Goal: Information Seeking & Learning: Learn about a topic

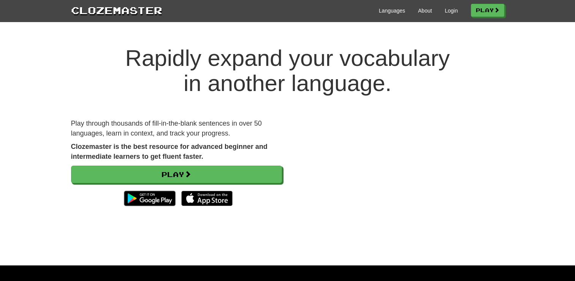
scroll to position [377, 0]
click at [251, 92] on h1 "Rapidly expand your vocabulary in another language." at bounding box center [287, 71] width 575 height 50
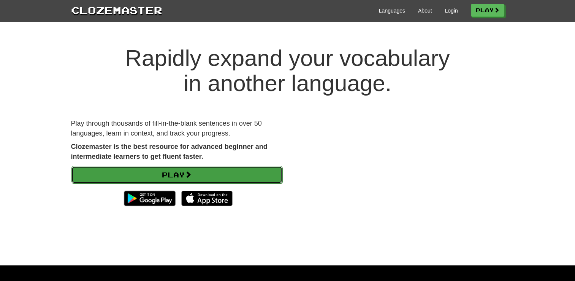
click at [175, 175] on link "Play" at bounding box center [176, 174] width 211 height 17
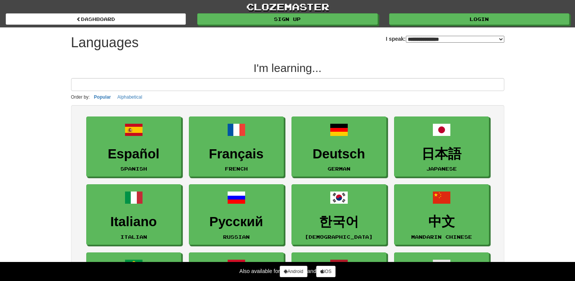
select select "*******"
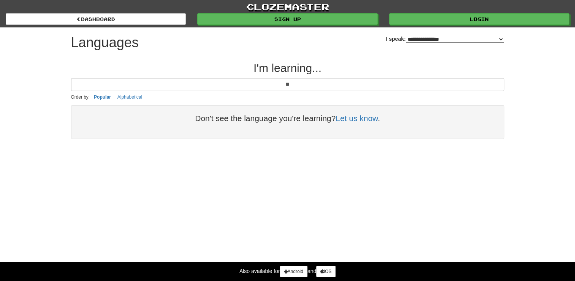
type input "*"
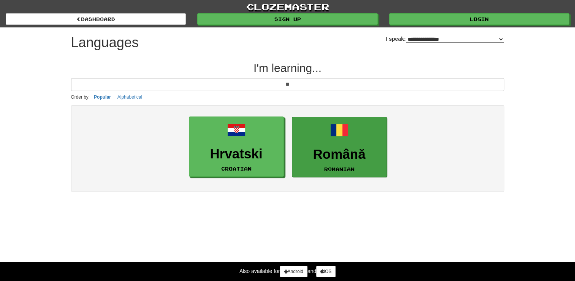
type input "**"
click at [335, 141] on link "Română Romanian" at bounding box center [339, 147] width 95 height 60
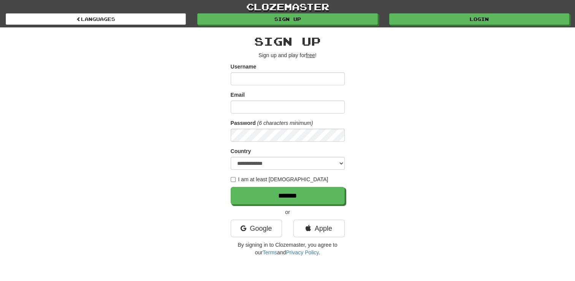
scroll to position [377, 0]
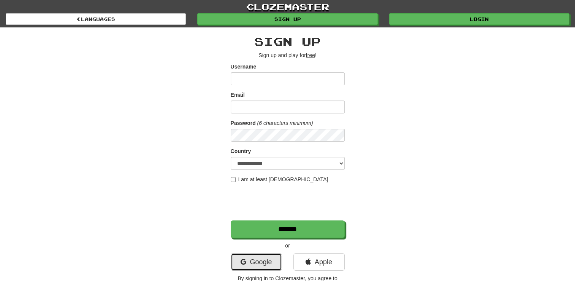
click at [264, 253] on link "Google" at bounding box center [256, 261] width 51 height 17
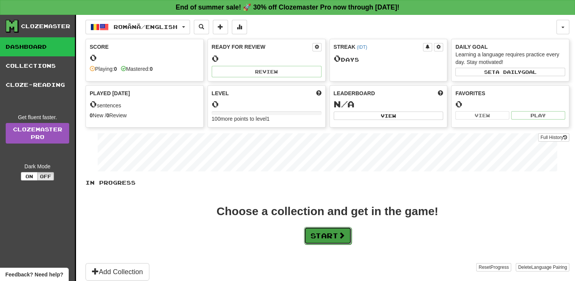
click at [329, 240] on button "Start" at bounding box center [328, 235] width 48 height 17
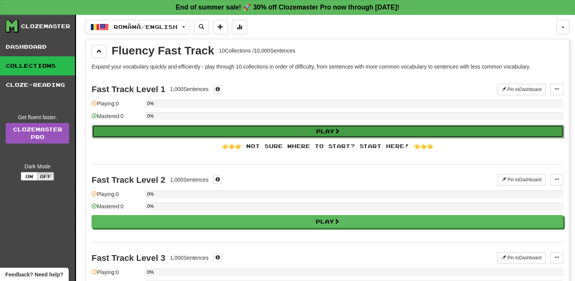
click at [274, 130] on button "Play" at bounding box center [328, 131] width 472 height 13
select select "**"
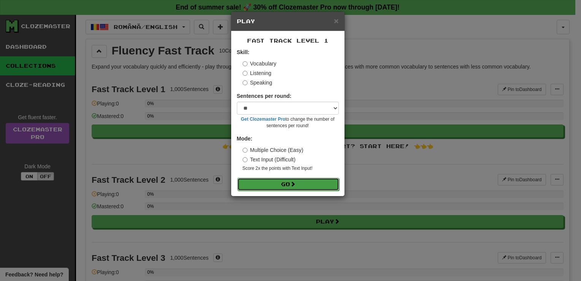
click at [311, 185] on button "Go" at bounding box center [288, 184] width 102 height 13
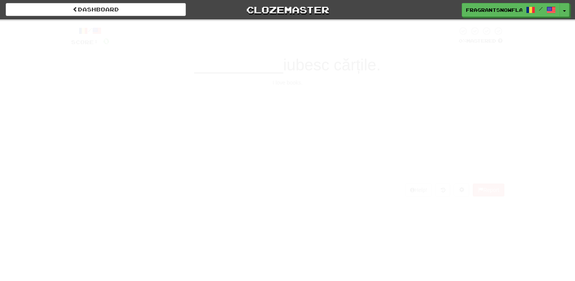
scroll to position [377, 0]
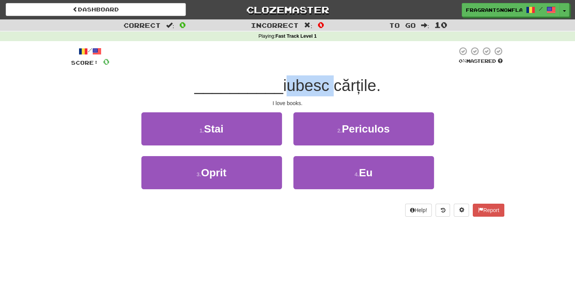
drag, startPoint x: 283, startPoint y: 87, endPoint x: 331, endPoint y: 86, distance: 47.5
type textarea "******"
click at [331, 86] on span "iubesc cărțile." at bounding box center [332, 85] width 98 height 18
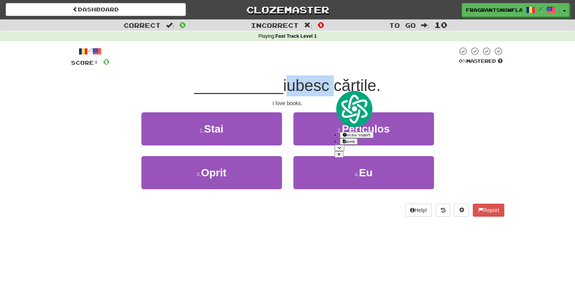
drag, startPoint x: 331, startPoint y: 86, endPoint x: 323, endPoint y: 90, distance: 8.8
copy span "iubesc"
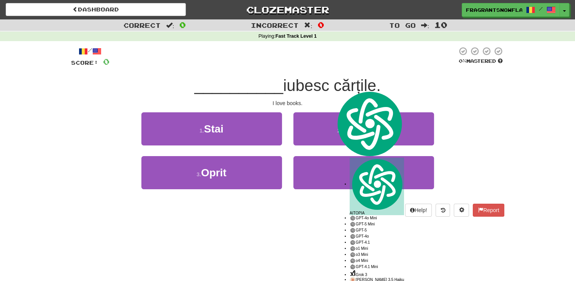
click at [199, 77] on span "__________" at bounding box center [238, 85] width 89 height 18
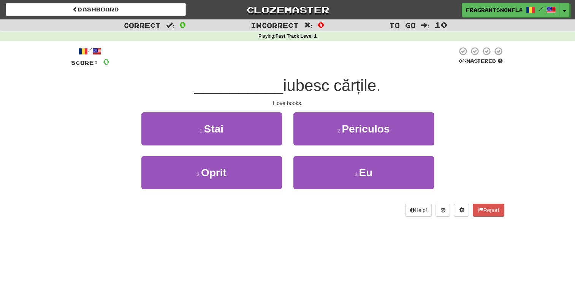
click at [308, 150] on div "2 . Periculos" at bounding box center [364, 134] width 152 height 44
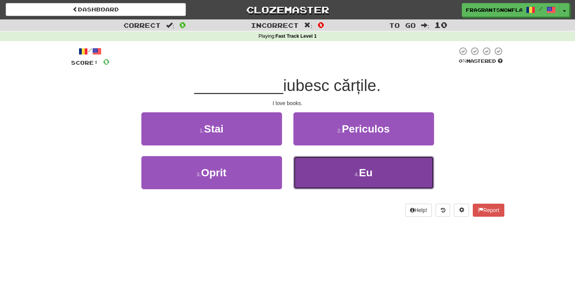
click at [312, 157] on button "4 . Eu" at bounding box center [364, 172] width 141 height 33
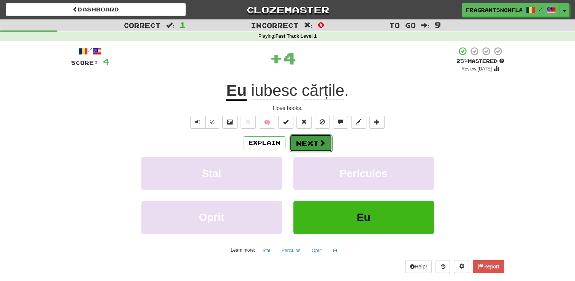
click at [321, 141] on span at bounding box center [322, 142] width 7 height 7
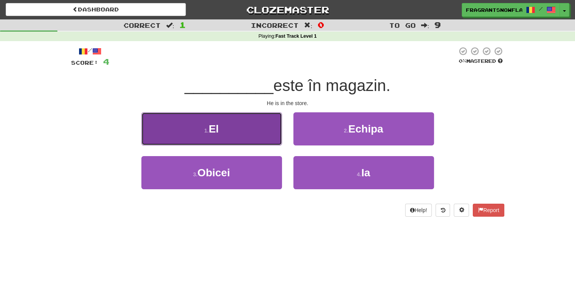
click at [157, 127] on button "1 . El" at bounding box center [211, 128] width 141 height 33
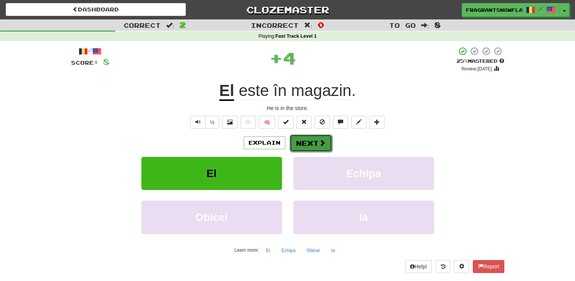
click at [319, 141] on span at bounding box center [322, 142] width 7 height 7
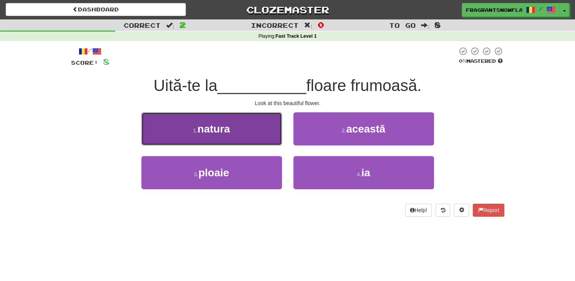
click at [243, 124] on button "1 . natura" at bounding box center [211, 128] width 141 height 33
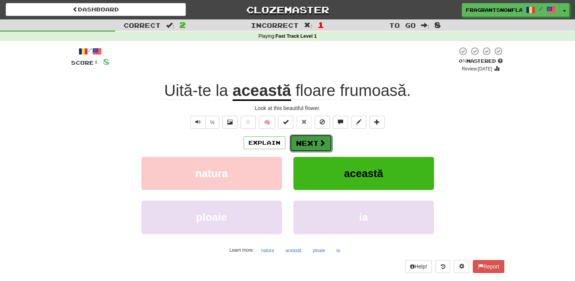
click at [319, 142] on span at bounding box center [322, 142] width 7 height 7
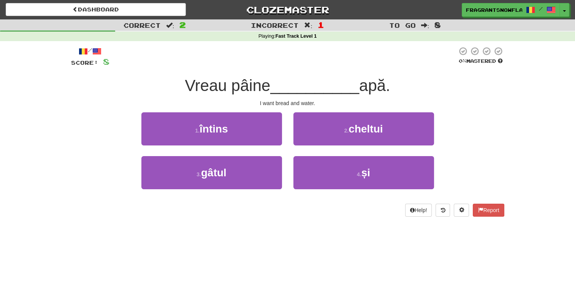
click at [346, 154] on div "2 . cheltui" at bounding box center [364, 134] width 152 height 44
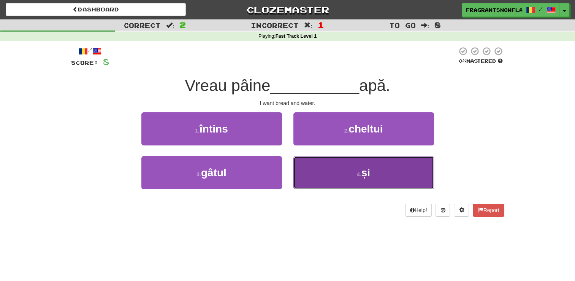
click at [350, 165] on button "4 . și" at bounding box center [364, 172] width 141 height 33
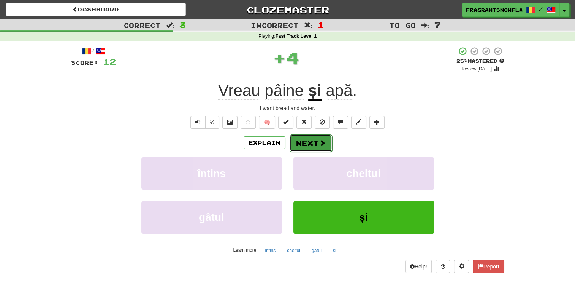
click at [309, 146] on button "Next" at bounding box center [311, 142] width 43 height 17
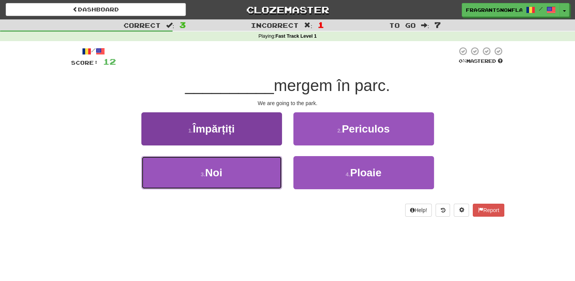
drag, startPoint x: 199, startPoint y: 169, endPoint x: 206, endPoint y: 181, distance: 13.8
click at [199, 169] on button "3 . Noi" at bounding box center [211, 172] width 141 height 33
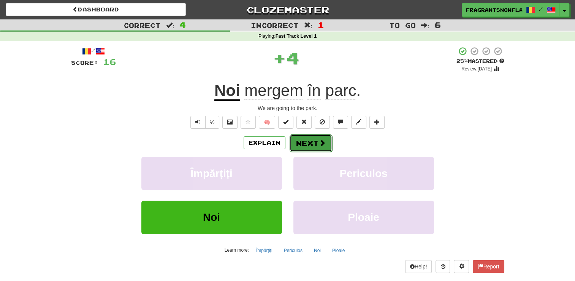
click at [314, 145] on button "Next" at bounding box center [311, 142] width 43 height 17
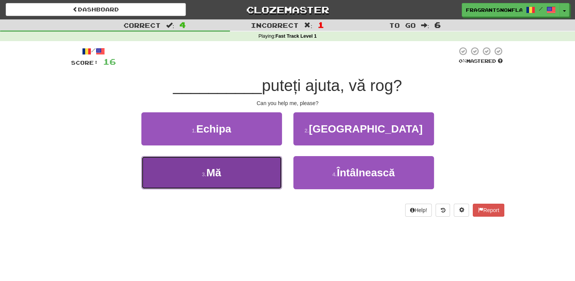
click at [211, 167] on span "Mă" at bounding box center [213, 173] width 15 height 12
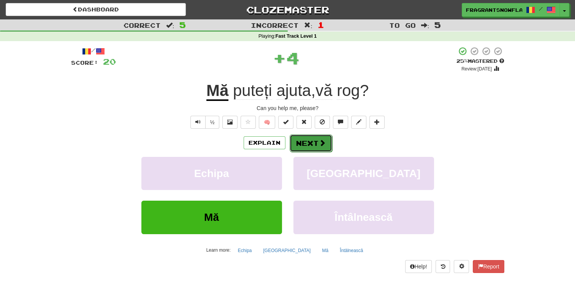
click at [307, 136] on button "Next" at bounding box center [311, 142] width 43 height 17
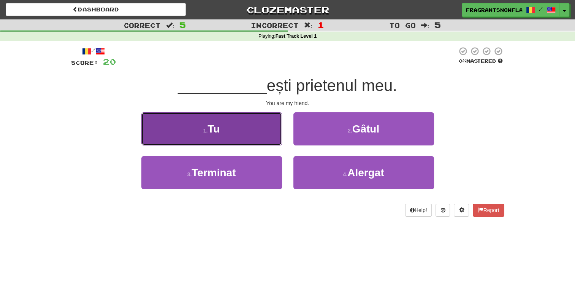
click at [217, 126] on span "Tu" at bounding box center [214, 129] width 12 height 12
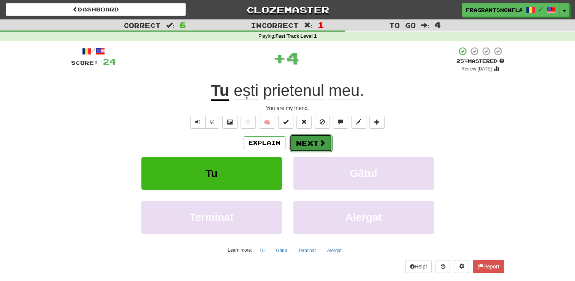
click at [319, 143] on span at bounding box center [322, 142] width 7 height 7
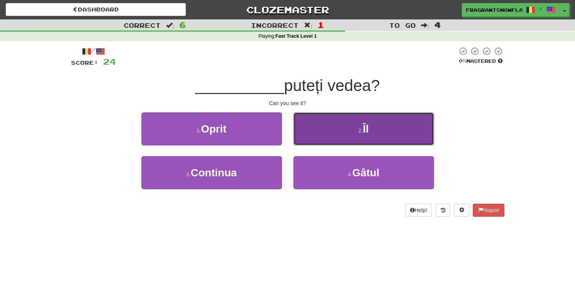
click at [321, 140] on button "2 . Îl" at bounding box center [364, 128] width 141 height 33
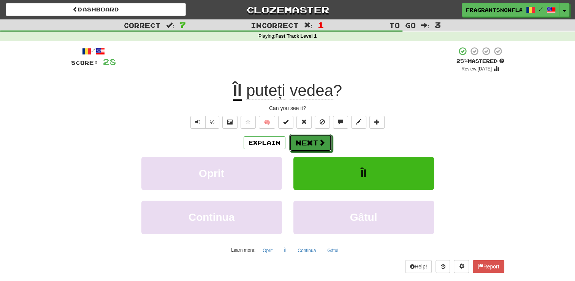
click at [321, 140] on span at bounding box center [322, 142] width 7 height 7
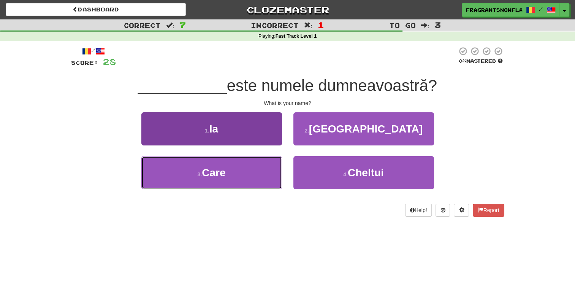
click at [205, 175] on span "Care" at bounding box center [214, 173] width 24 height 12
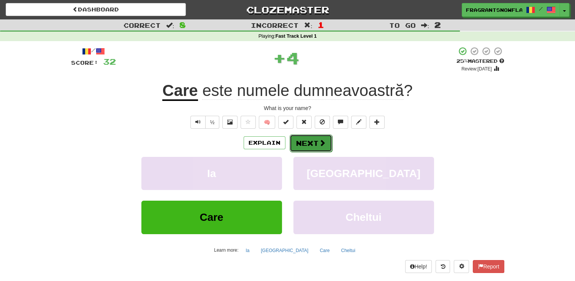
click at [326, 140] on button "Next" at bounding box center [311, 142] width 43 height 17
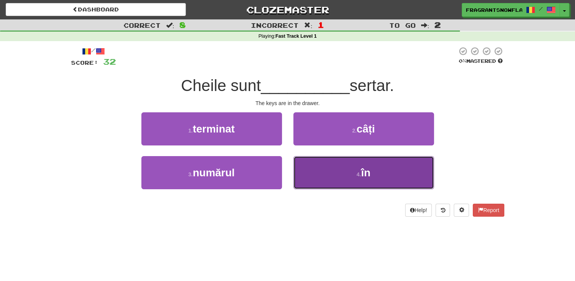
click at [332, 173] on button "4 . în" at bounding box center [364, 172] width 141 height 33
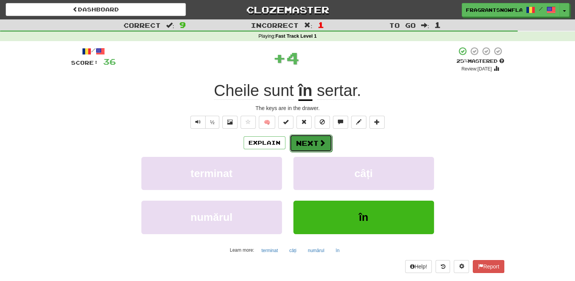
click at [313, 140] on button "Next" at bounding box center [311, 142] width 43 height 17
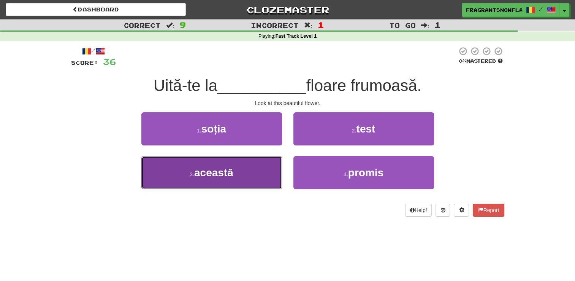
click at [247, 179] on button "3 . această" at bounding box center [211, 172] width 141 height 33
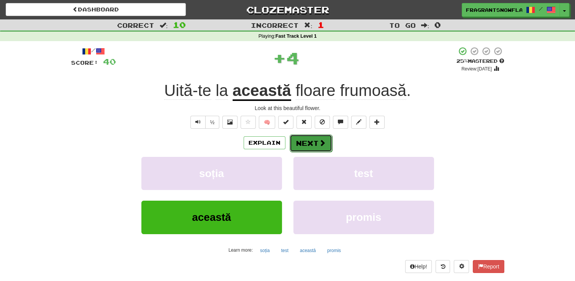
click at [304, 138] on button "Next" at bounding box center [311, 142] width 43 height 17
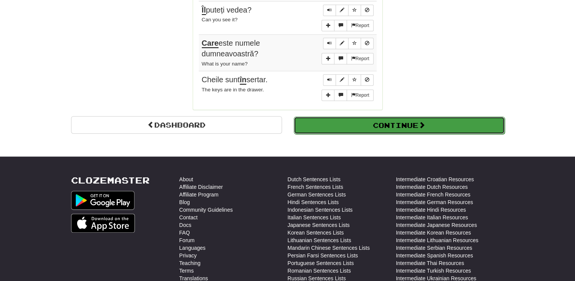
click at [462, 129] on button "Continue" at bounding box center [399, 124] width 211 height 17
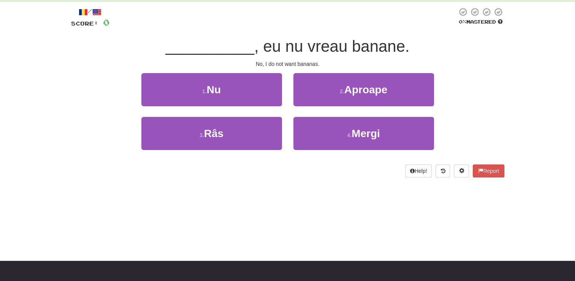
scroll to position [0, 0]
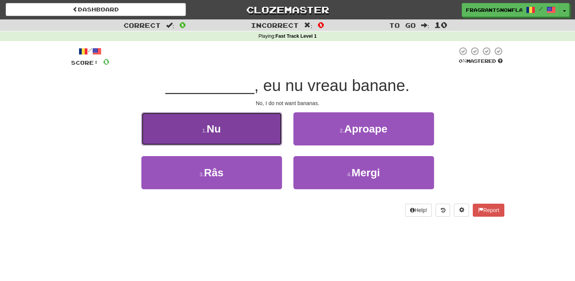
click at [238, 141] on button "1 . Nu" at bounding box center [211, 128] width 141 height 33
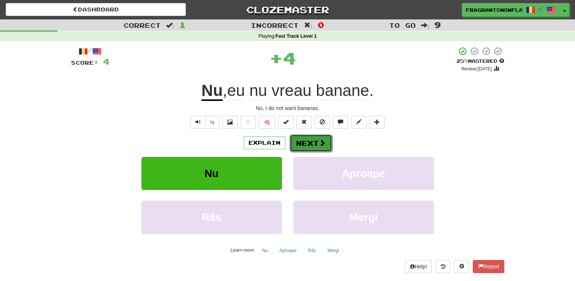
click at [319, 139] on span at bounding box center [322, 142] width 7 height 7
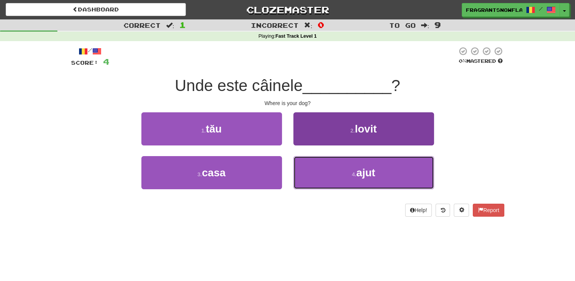
click at [402, 180] on button "4 . ajut" at bounding box center [364, 172] width 141 height 33
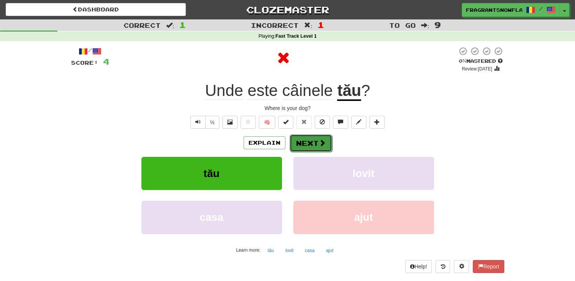
click at [298, 147] on button "Next" at bounding box center [311, 142] width 43 height 17
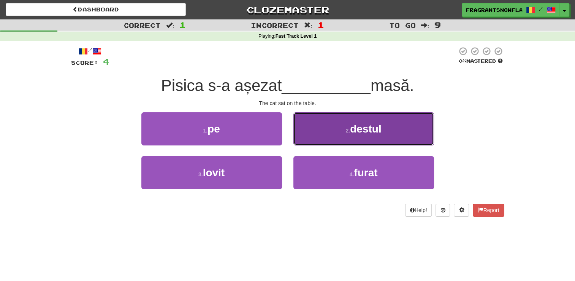
click at [422, 138] on button "2 . destul" at bounding box center [364, 128] width 141 height 33
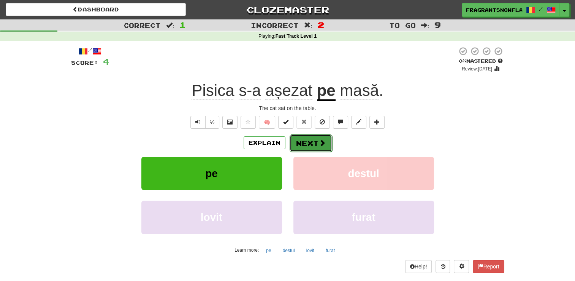
click at [307, 145] on button "Next" at bounding box center [311, 142] width 43 height 17
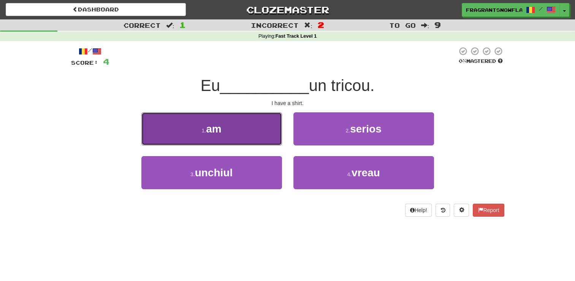
click at [253, 122] on button "1 . am" at bounding box center [211, 128] width 141 height 33
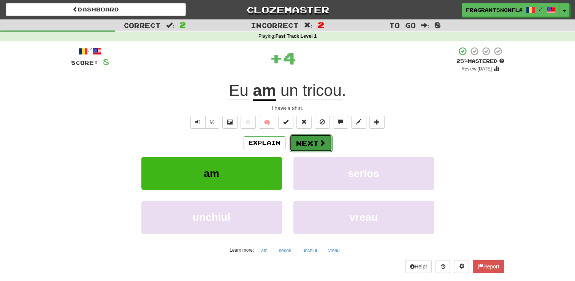
click at [310, 146] on button "Next" at bounding box center [311, 142] width 43 height 17
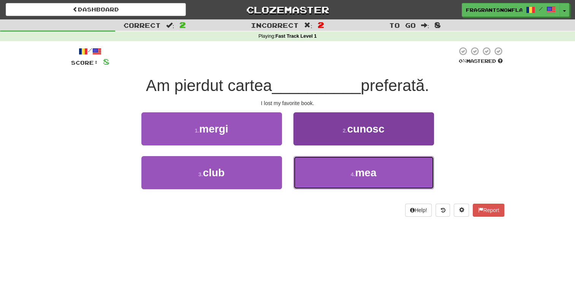
click at [345, 183] on button "4 . mea" at bounding box center [364, 172] width 141 height 33
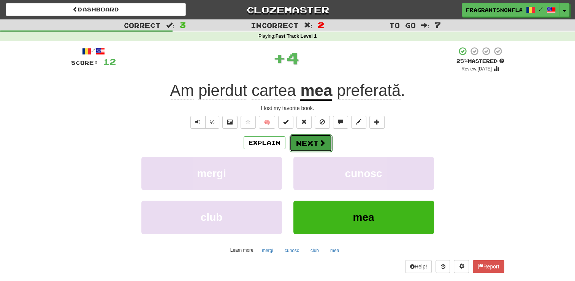
click at [315, 146] on button "Next" at bounding box center [311, 142] width 43 height 17
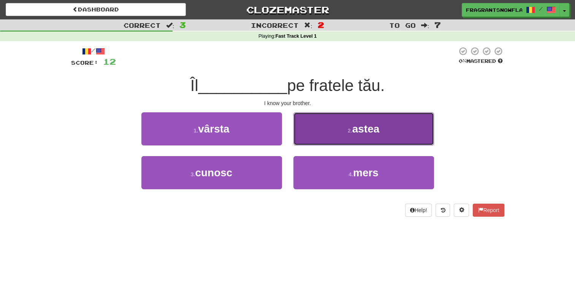
click at [360, 129] on span "astea" at bounding box center [366, 129] width 27 height 12
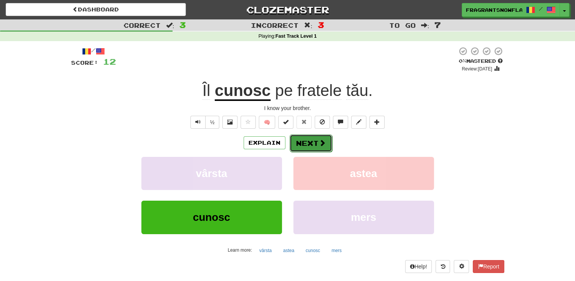
click at [328, 144] on button "Next" at bounding box center [311, 142] width 43 height 17
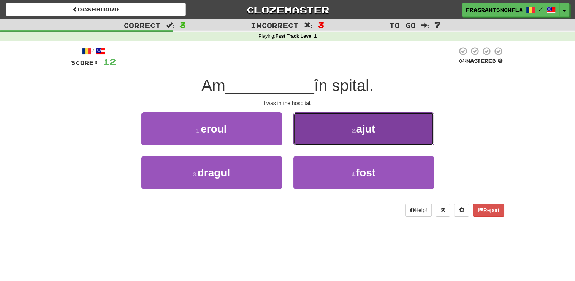
click at [374, 128] on span "ajut" at bounding box center [365, 129] width 19 height 12
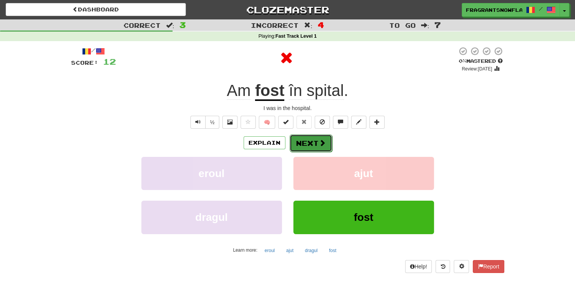
click at [311, 144] on button "Next" at bounding box center [311, 142] width 43 height 17
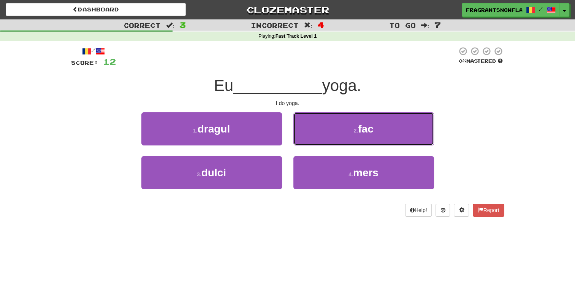
click at [392, 121] on button "2 . fac" at bounding box center [364, 128] width 141 height 33
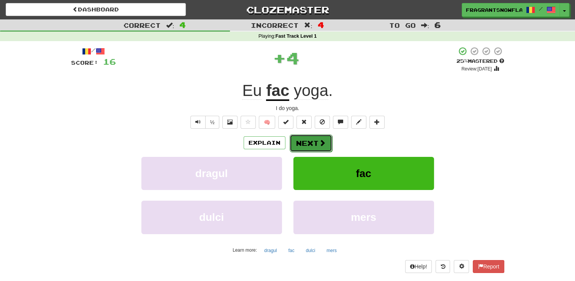
click at [306, 141] on button "Next" at bounding box center [311, 142] width 43 height 17
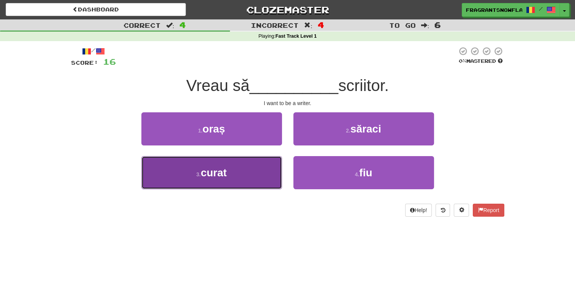
click at [261, 177] on button "3 . curat" at bounding box center [211, 172] width 141 height 33
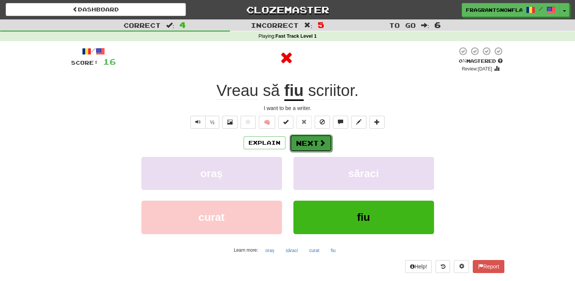
click at [321, 142] on span at bounding box center [322, 142] width 7 height 7
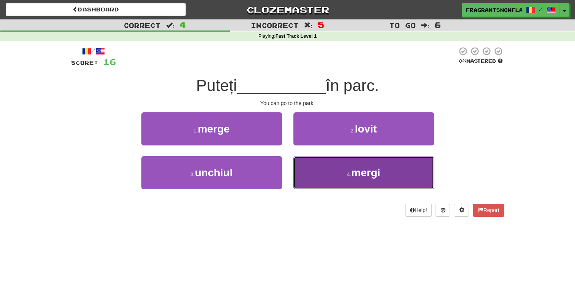
click at [368, 173] on span "mergi" at bounding box center [365, 173] width 29 height 12
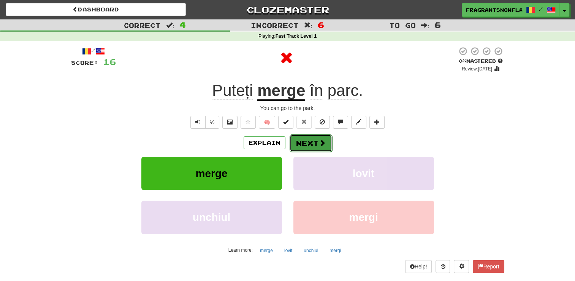
click at [314, 138] on button "Next" at bounding box center [311, 142] width 43 height 17
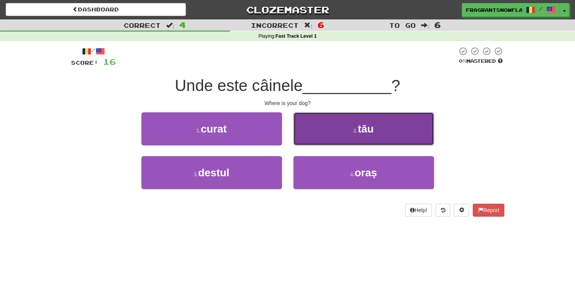
click at [352, 135] on button "2 . tău" at bounding box center [364, 128] width 141 height 33
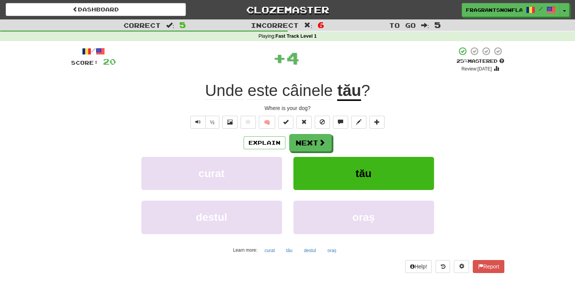
click at [311, 152] on div "Explain Next curat tău destul oraș Learn more: curat tău destul oraș" at bounding box center [287, 195] width 433 height 122
click at [311, 146] on button "Next" at bounding box center [311, 142] width 43 height 17
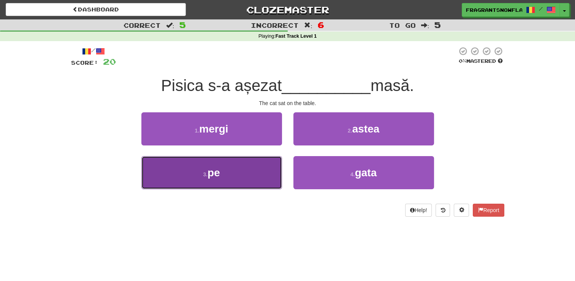
click at [227, 170] on button "3 . pe" at bounding box center [211, 172] width 141 height 33
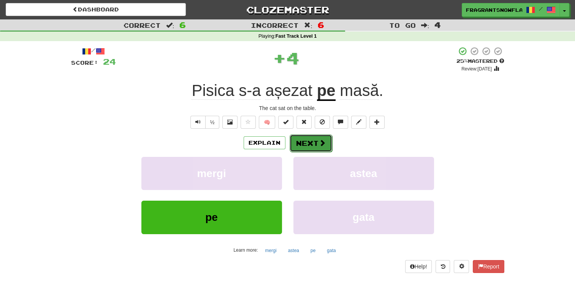
click at [306, 136] on button "Next" at bounding box center [311, 142] width 43 height 17
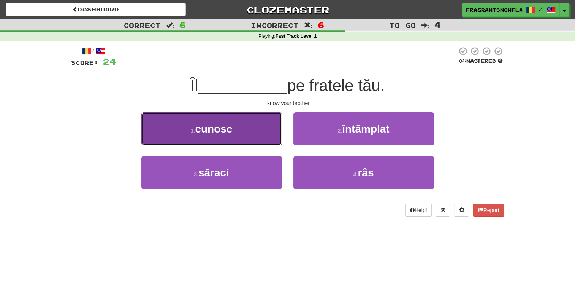
click at [250, 132] on button "1 . cunosc" at bounding box center [211, 128] width 141 height 33
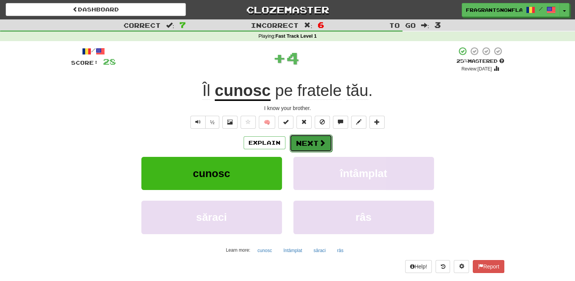
click at [319, 139] on span at bounding box center [322, 142] width 7 height 7
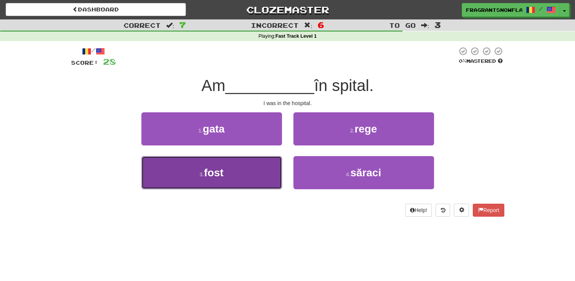
click at [246, 174] on button "3 . fost" at bounding box center [211, 172] width 141 height 33
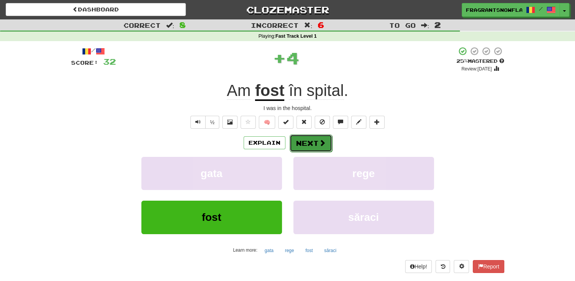
click at [313, 140] on button "Next" at bounding box center [311, 142] width 43 height 17
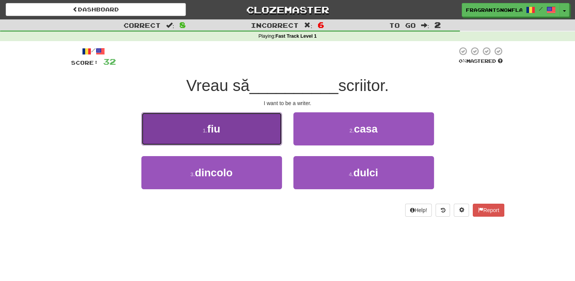
click at [244, 139] on button "1 . fiu" at bounding box center [211, 128] width 141 height 33
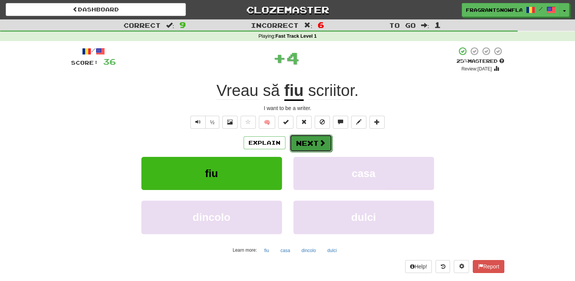
click at [322, 137] on button "Next" at bounding box center [311, 142] width 43 height 17
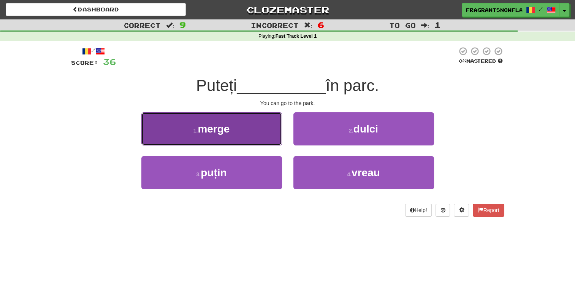
click at [247, 135] on button "1 . merge" at bounding box center [211, 128] width 141 height 33
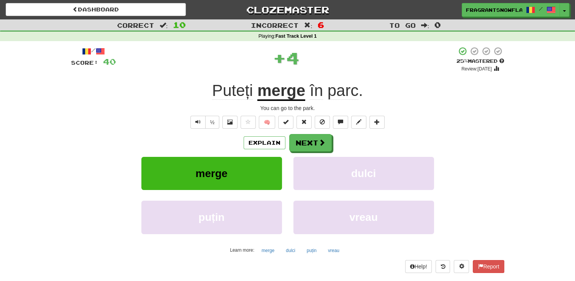
click at [307, 130] on div "/ Score: 40 + 4 25 % Mastered Review: 2025-08-22 Puteți merge în parc . You can…" at bounding box center [287, 159] width 433 height 226
click at [307, 142] on button "Next" at bounding box center [311, 142] width 43 height 17
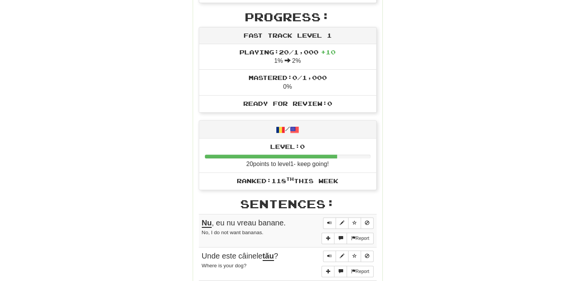
scroll to position [304, 0]
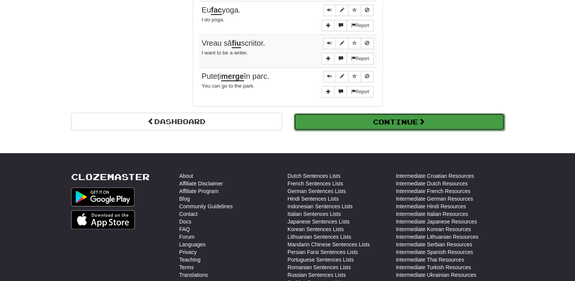
click at [401, 113] on button "Continue" at bounding box center [399, 121] width 211 height 17
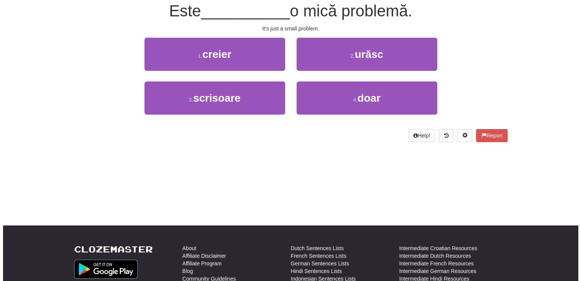
scroll to position [0, 0]
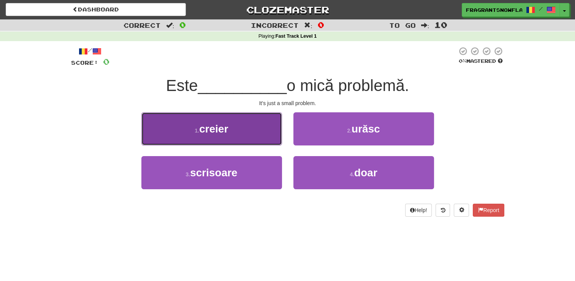
click at [191, 129] on button "1 . creier" at bounding box center [211, 128] width 141 height 33
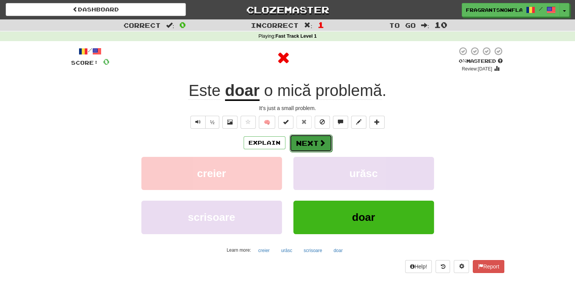
click at [311, 141] on button "Next" at bounding box center [311, 142] width 43 height 17
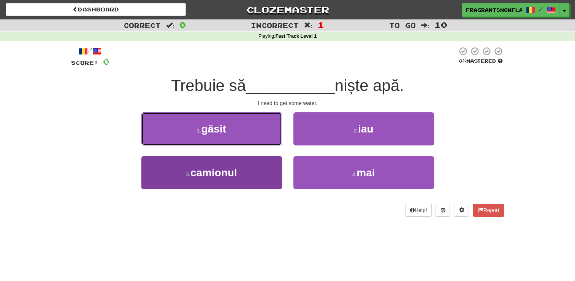
drag, startPoint x: 241, startPoint y: 141, endPoint x: 268, endPoint y: 206, distance: 70.1
click at [241, 142] on button "1 . găsit" at bounding box center [211, 128] width 141 height 33
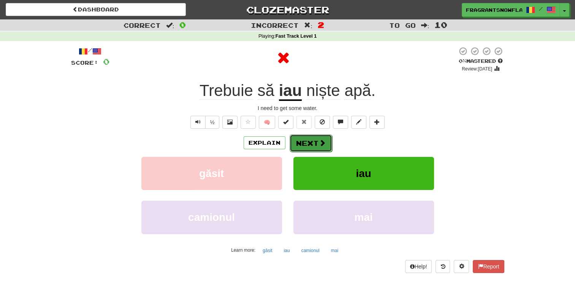
click at [310, 144] on button "Next" at bounding box center [311, 142] width 43 height 17
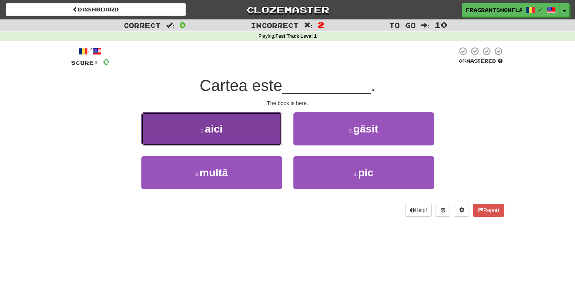
drag, startPoint x: 242, startPoint y: 137, endPoint x: 263, endPoint y: 179, distance: 47.8
click at [241, 137] on button "1 . aici" at bounding box center [211, 128] width 141 height 33
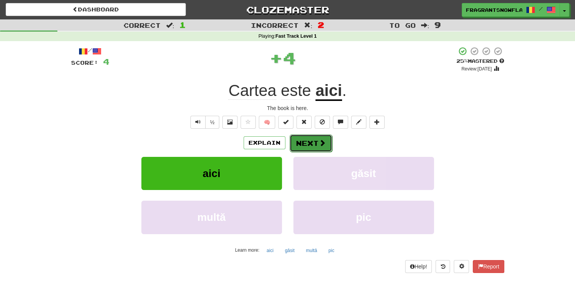
click at [308, 141] on button "Next" at bounding box center [311, 142] width 43 height 17
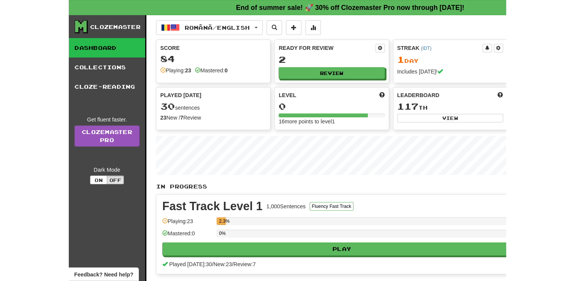
scroll to position [377, 0]
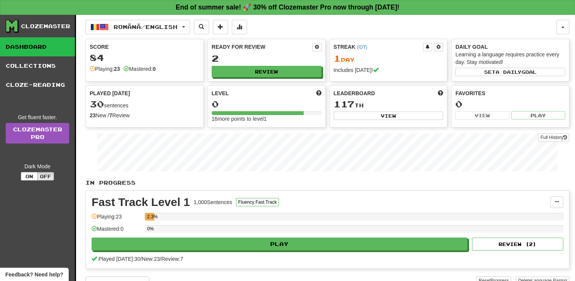
click at [44, 48] on link "Dashboard" at bounding box center [37, 46] width 75 height 19
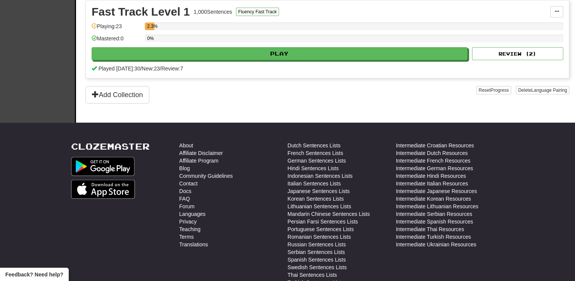
scroll to position [0, 0]
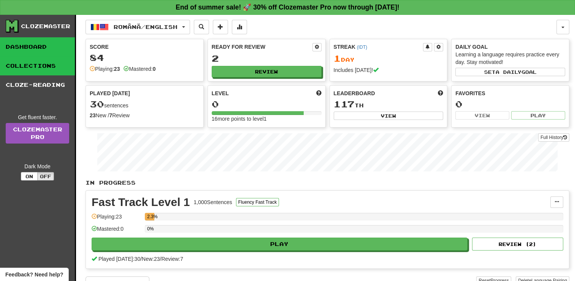
click at [48, 60] on link "Collections" at bounding box center [37, 65] width 75 height 19
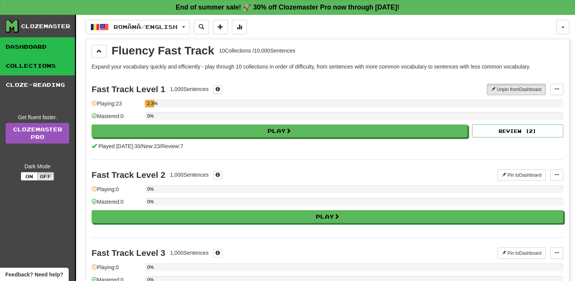
click at [33, 46] on link "Dashboard" at bounding box center [37, 46] width 75 height 19
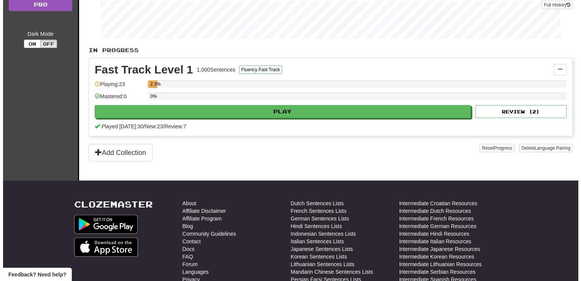
scroll to position [76, 0]
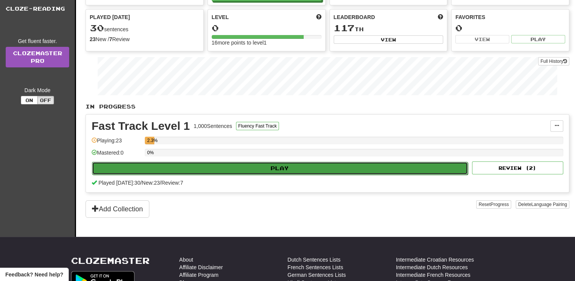
click at [360, 164] on button "Play" at bounding box center [280, 168] width 376 height 13
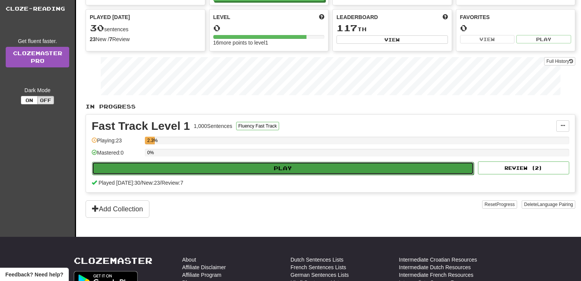
select select "**"
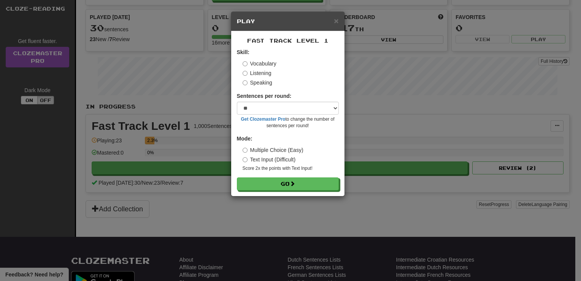
click at [260, 76] on label "Listening" at bounding box center [257, 73] width 29 height 8
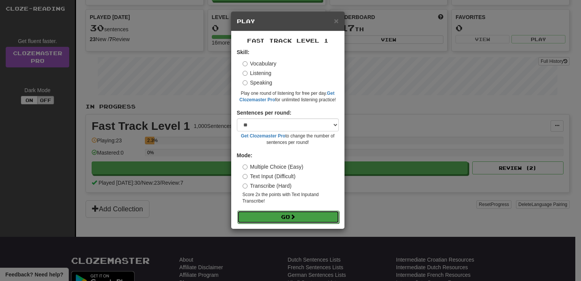
click at [317, 214] on button "Go" at bounding box center [288, 216] width 102 height 13
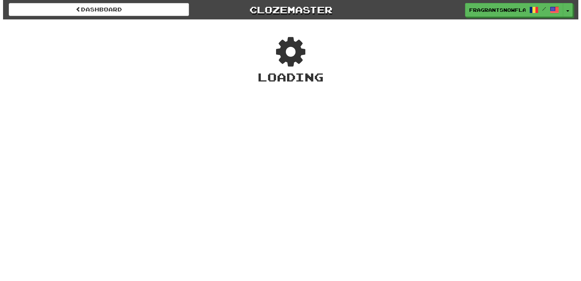
scroll to position [377, 0]
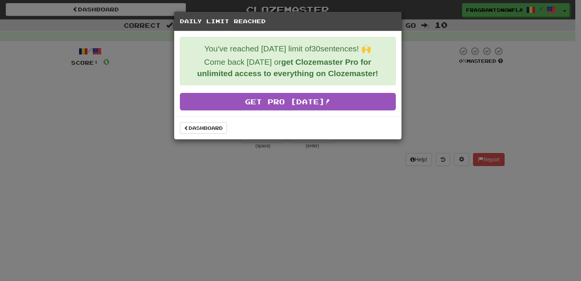
click at [224, 154] on div "Daily Limit Reached You've reached [DATE] limit of 30 sentences! 🙌 Come back [D…" at bounding box center [290, 140] width 581 height 281
click at [201, 117] on div "Dashboard" at bounding box center [287, 127] width 227 height 23
click at [200, 123] on link "Dashboard" at bounding box center [203, 127] width 47 height 11
